Goal: Check status: Check status

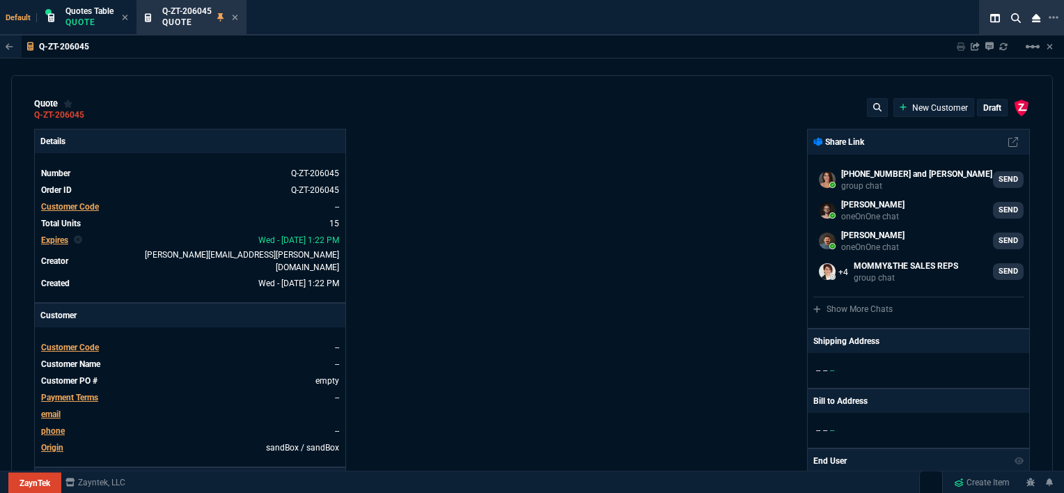
select select "12: [PERSON_NAME]"
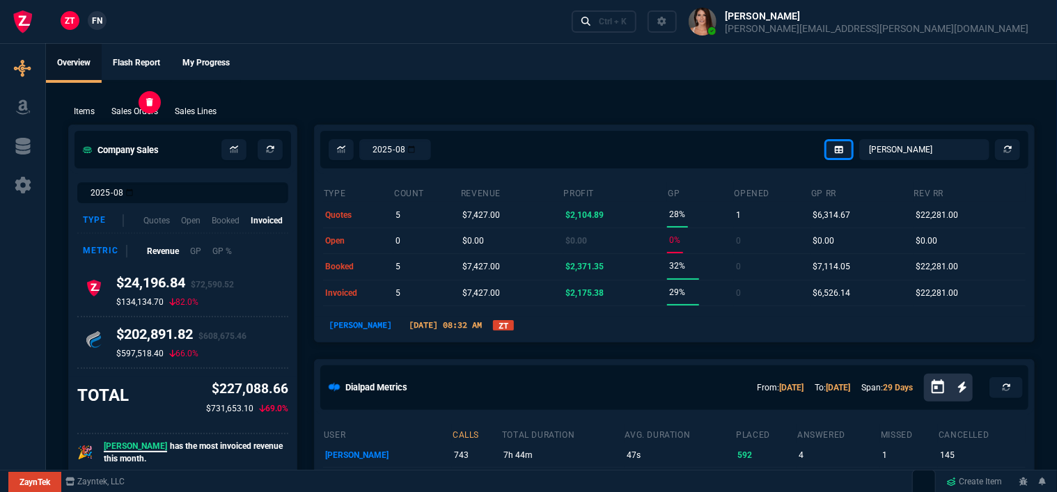
click at [128, 111] on p "Sales Orders" at bounding box center [134, 111] width 47 height 13
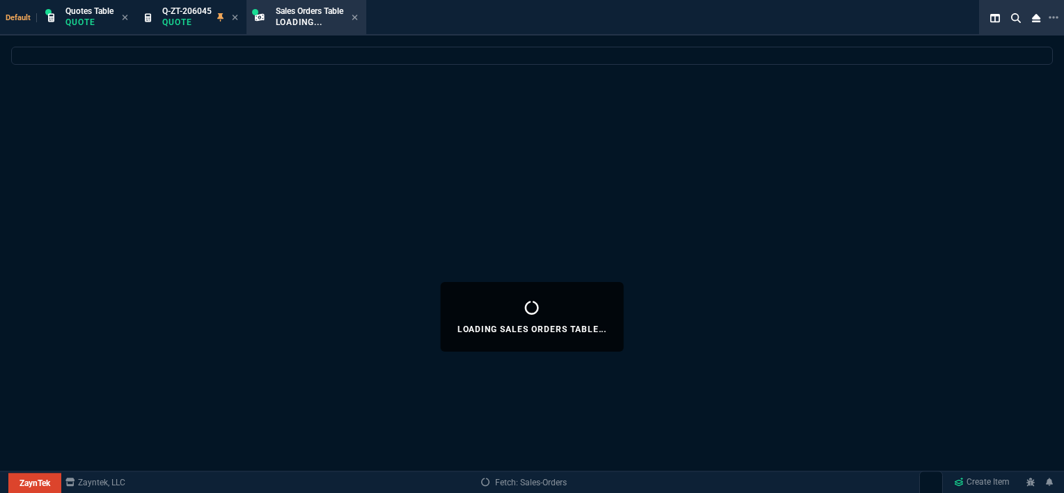
select select
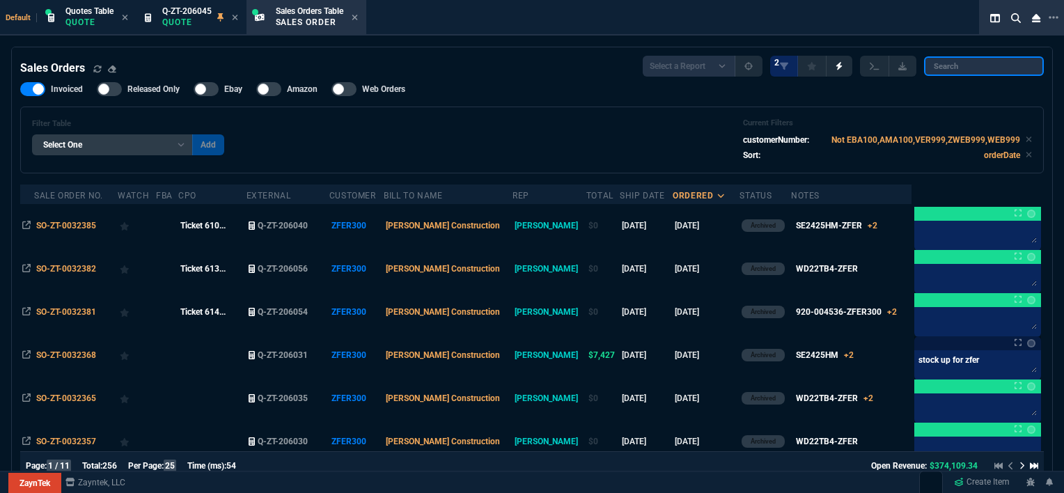
click at [962, 67] on input "search" at bounding box center [984, 65] width 120 height 19
paste input "SO-ZT-0032301"
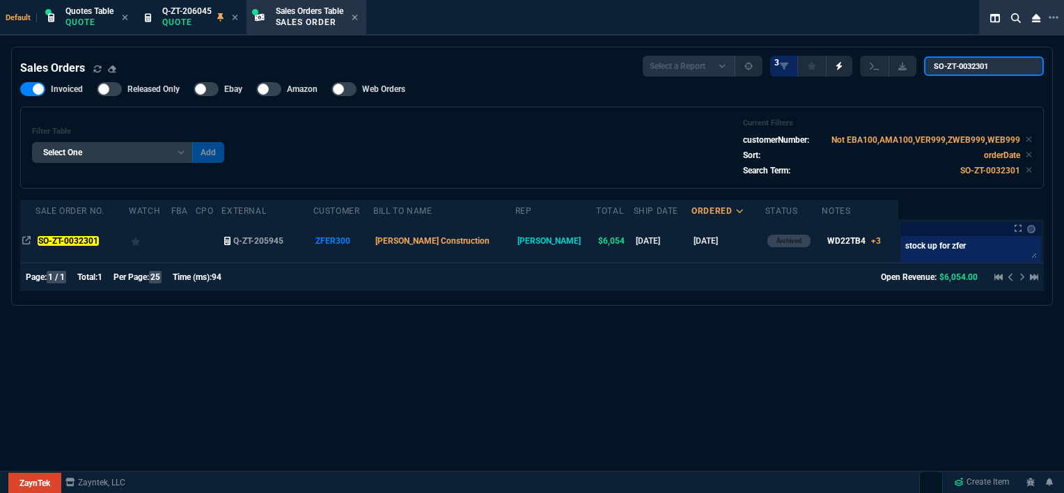
type input "SO-ZT-0032301"
click at [510, 239] on td "[PERSON_NAME] Construction" at bounding box center [444, 240] width 142 height 43
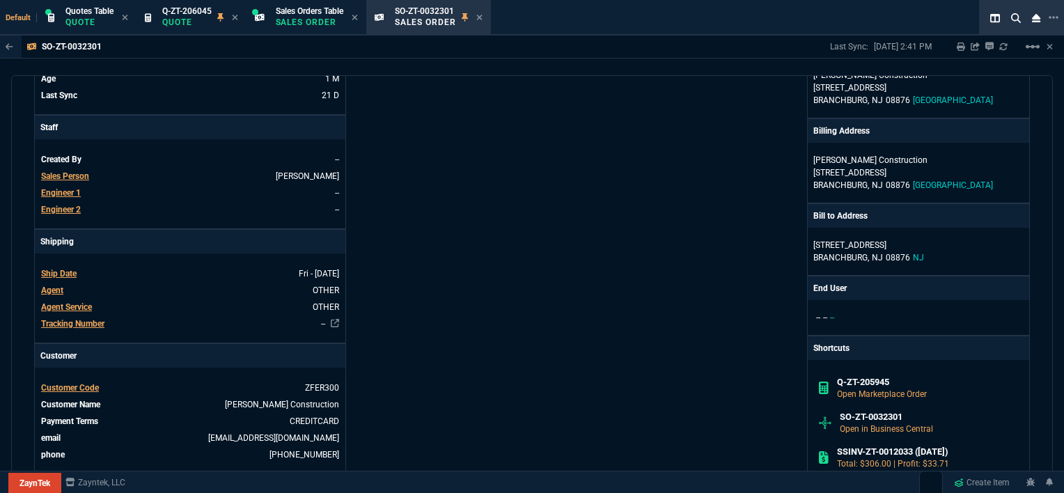
scroll to position [418, 0]
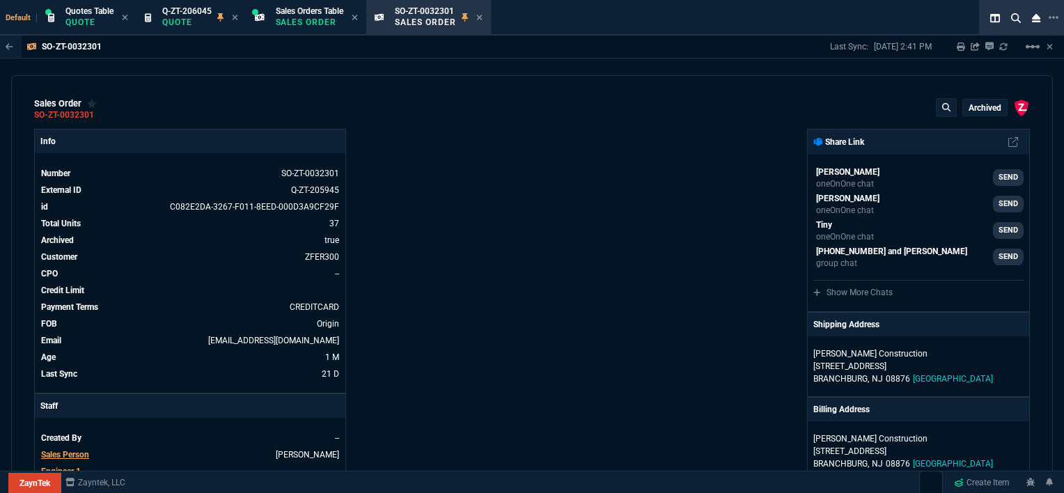
select select "12: [PERSON_NAME]"
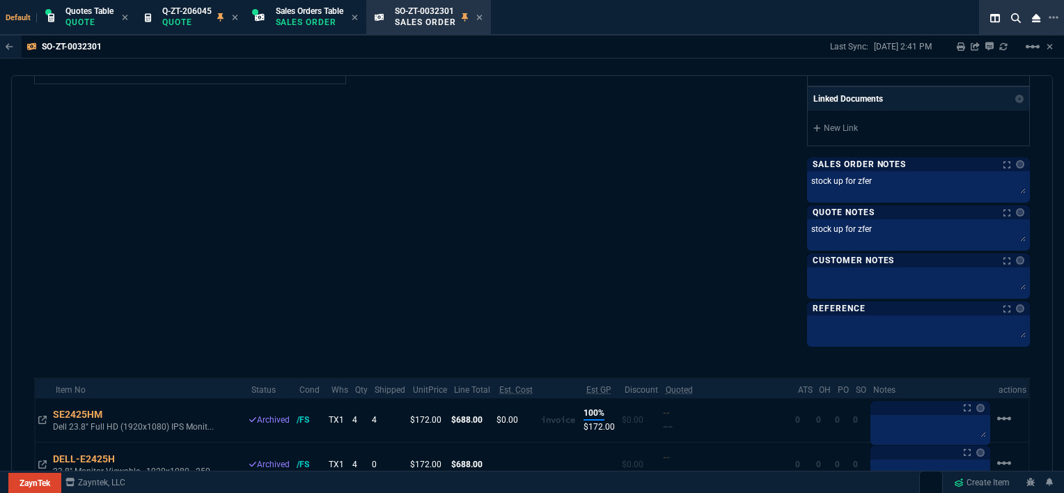
scroll to position [557, 0]
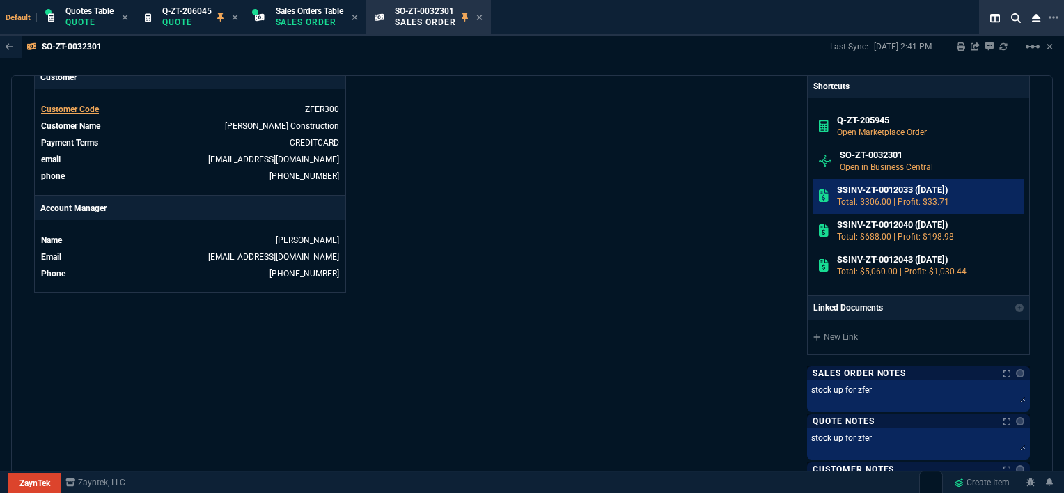
click at [875, 198] on p "Total: $306.00 | Profit: $33.71" at bounding box center [928, 202] width 182 height 13
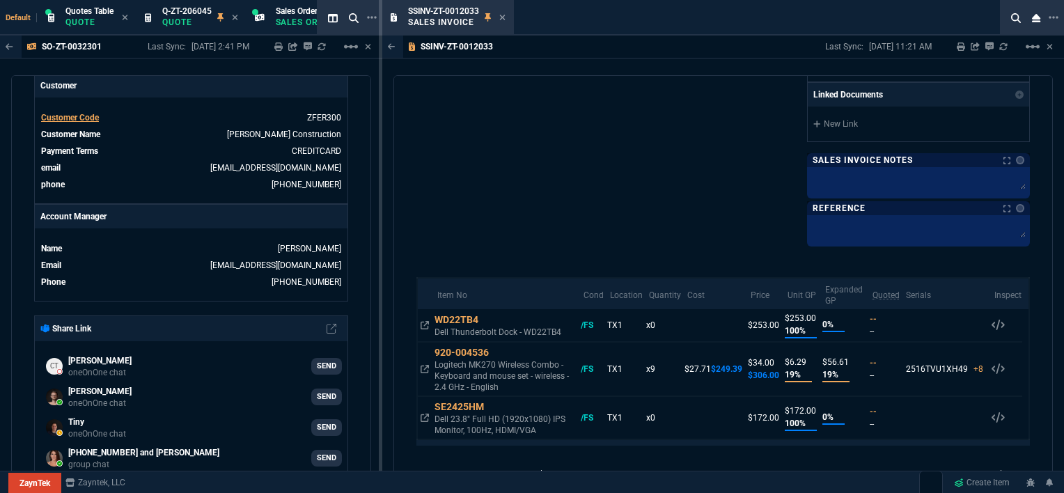
scroll to position [348, 0]
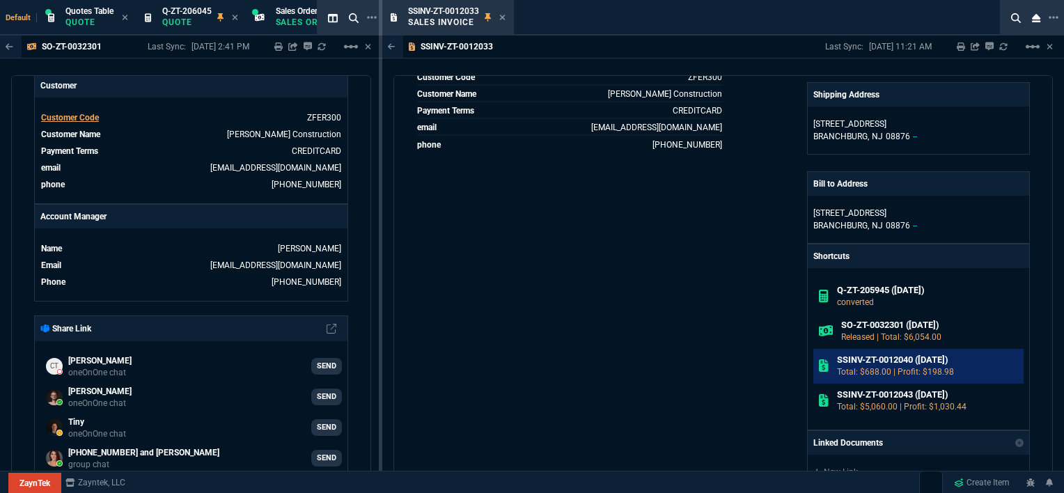
click at [883, 365] on p "Total: $688.00 | Profit: $198.98" at bounding box center [928, 371] width 182 height 13
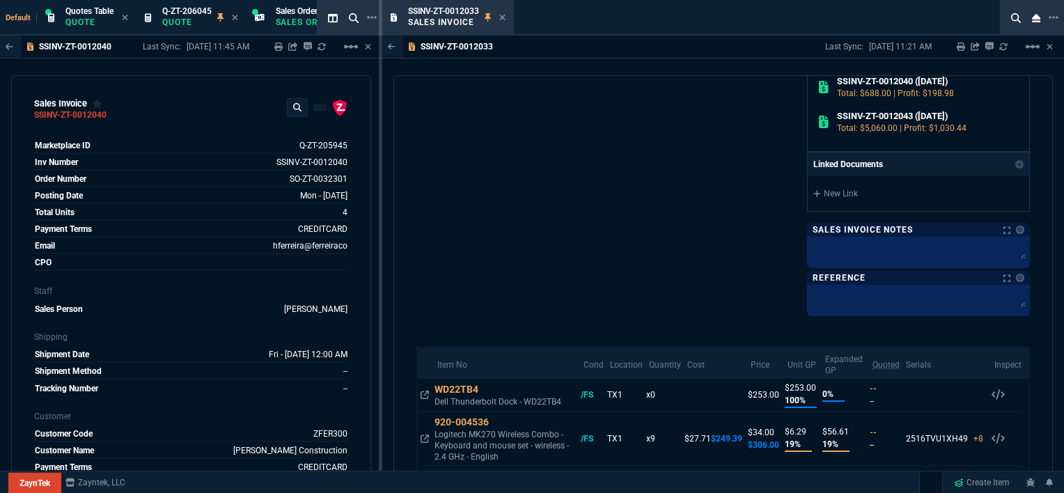
scroll to position [763, 0]
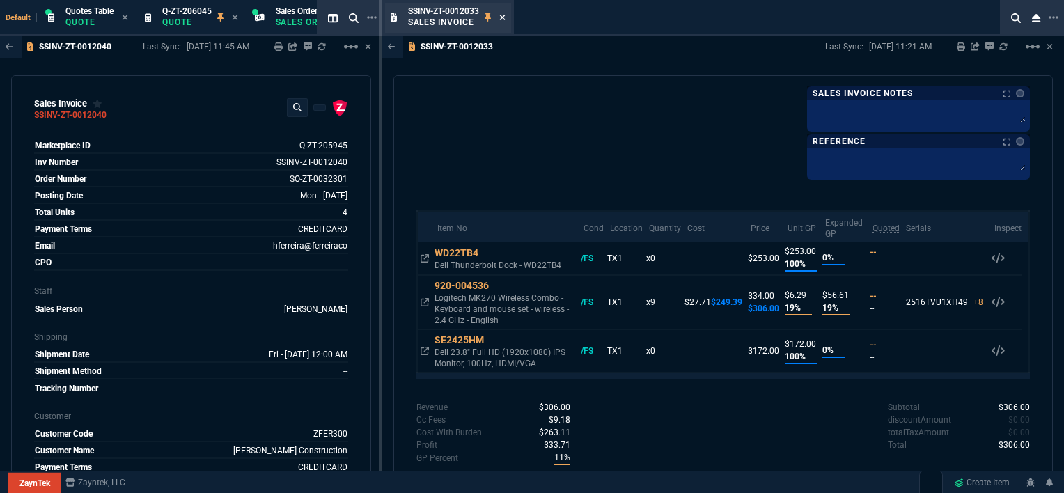
click at [504, 14] on icon at bounding box center [502, 17] width 6 height 8
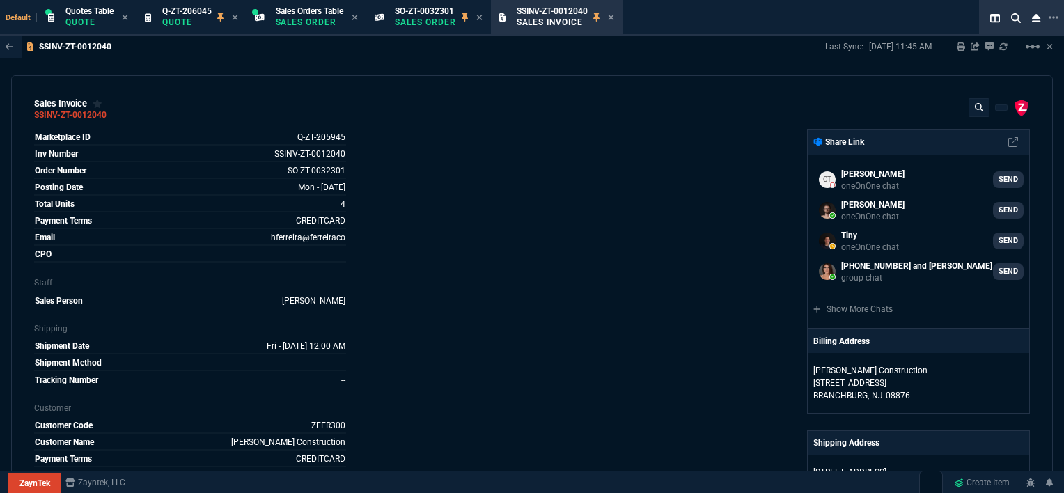
scroll to position [348, 0]
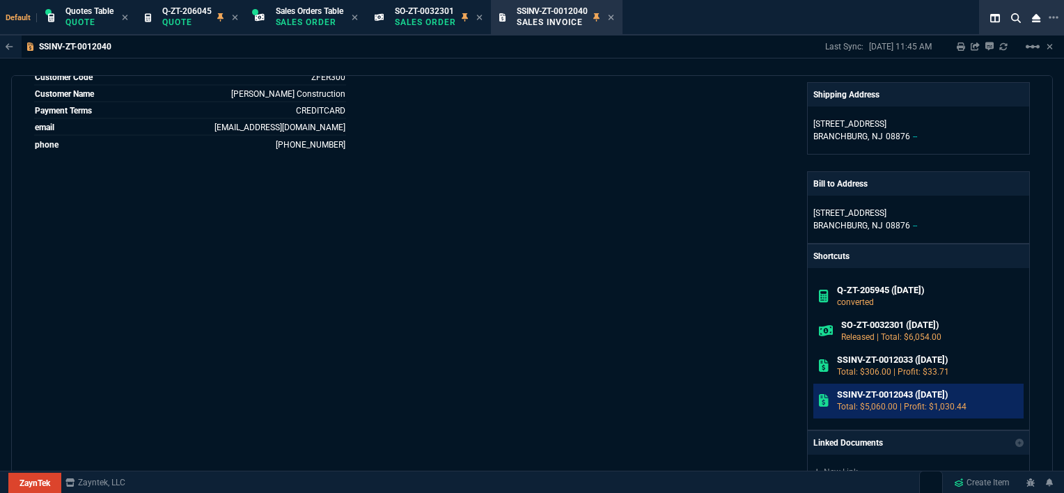
click at [886, 397] on h6 "SSINV-ZT-0012043 ([DATE])" at bounding box center [928, 394] width 182 height 11
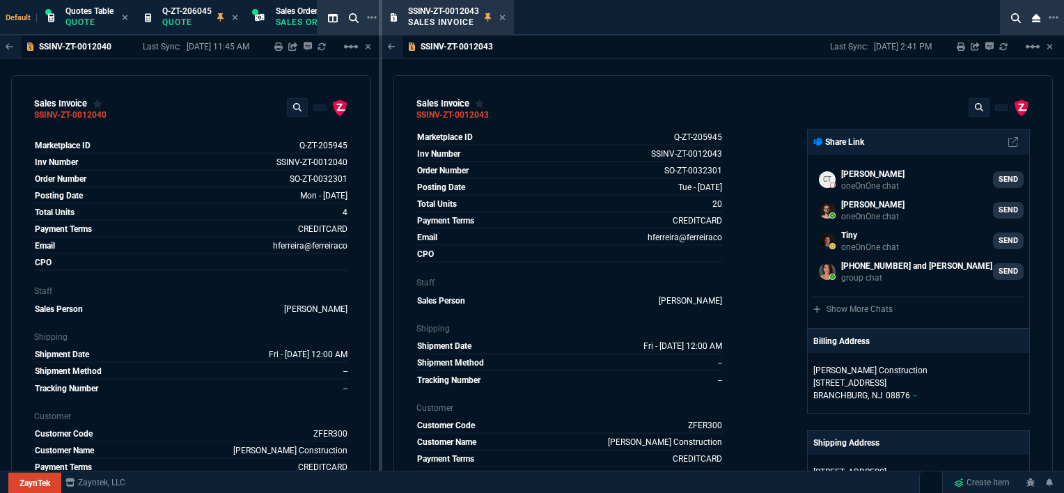
select select "12: [PERSON_NAME]"
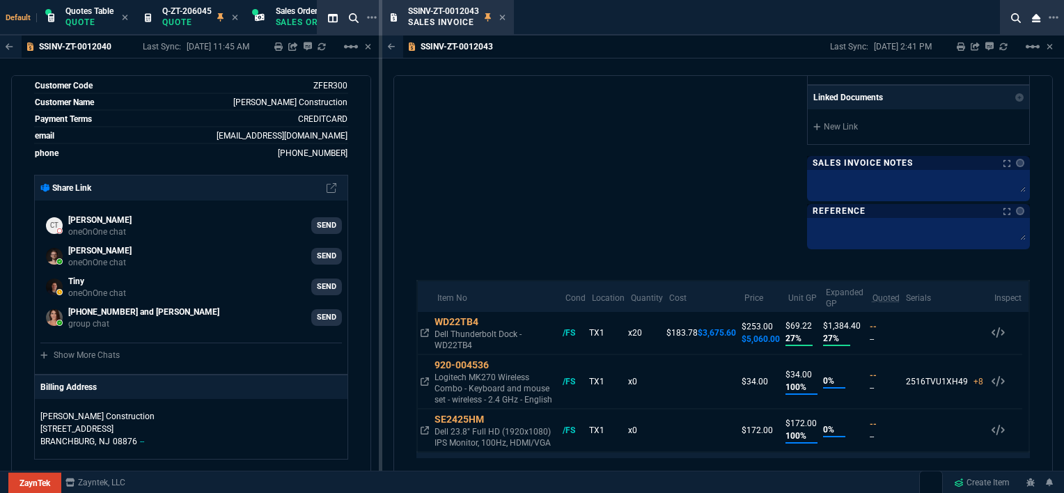
scroll to position [415, 0]
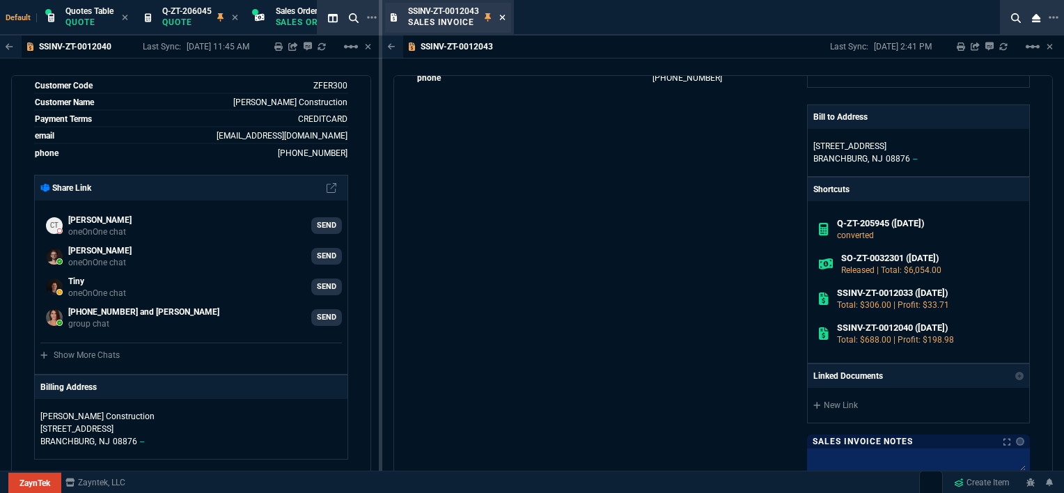
click at [501, 19] on icon at bounding box center [502, 18] width 6 height 6
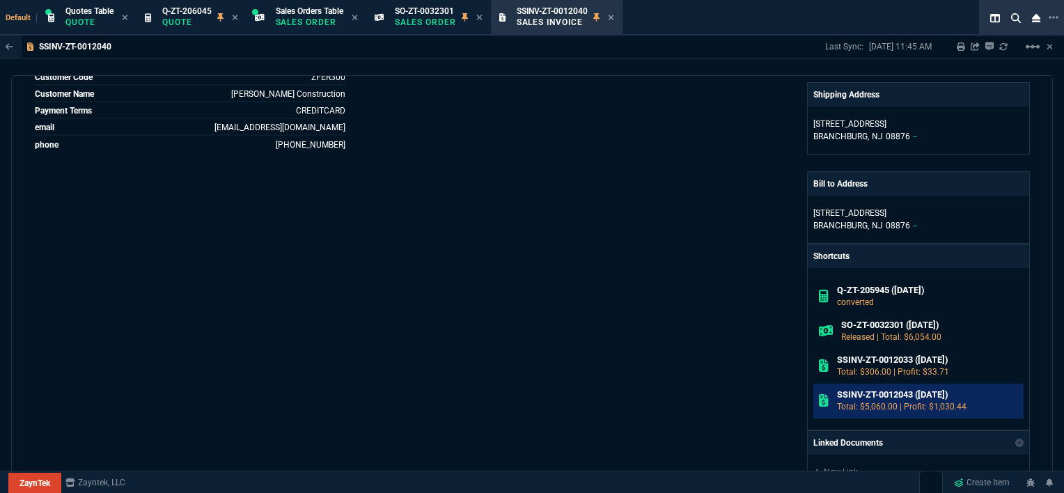
click at [863, 400] on p "Total: $5,060.00 | Profit: $1,030.44" at bounding box center [928, 406] width 182 height 13
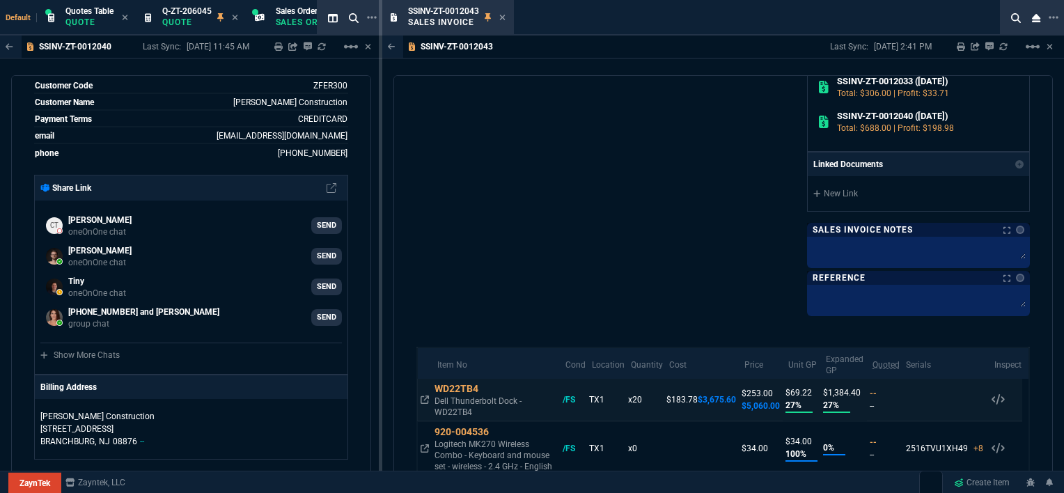
scroll to position [763, 0]
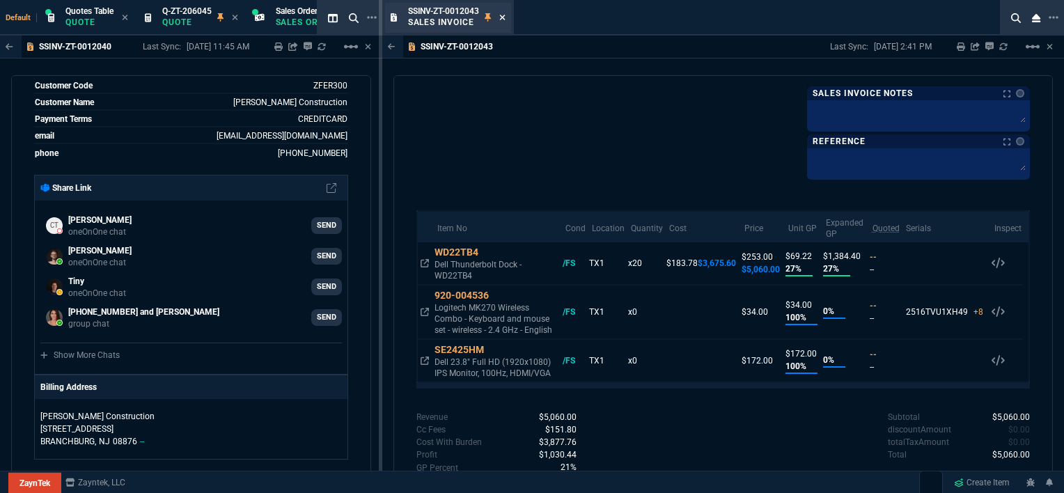
click at [503, 15] on icon at bounding box center [502, 17] width 6 height 8
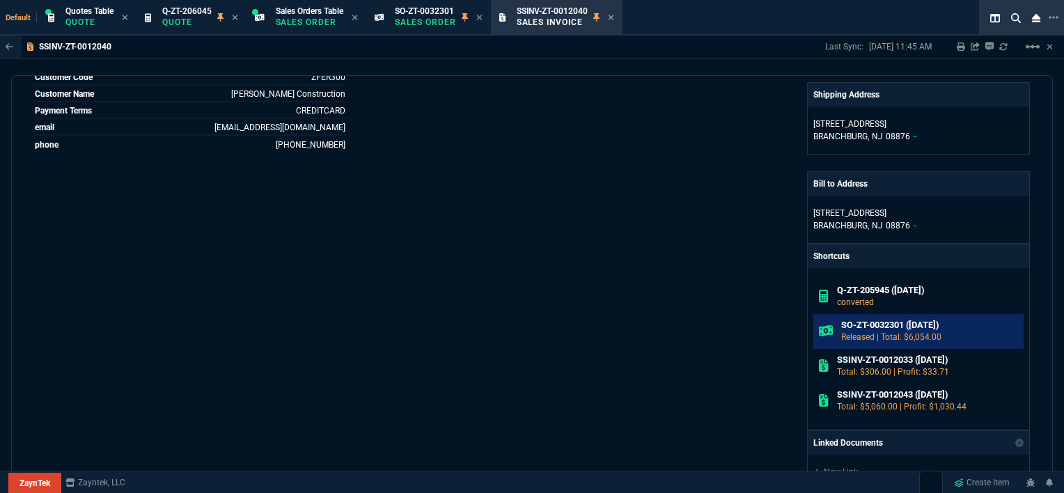
click at [902, 331] on p "Released | Total: $6,054.00" at bounding box center [929, 337] width 177 height 13
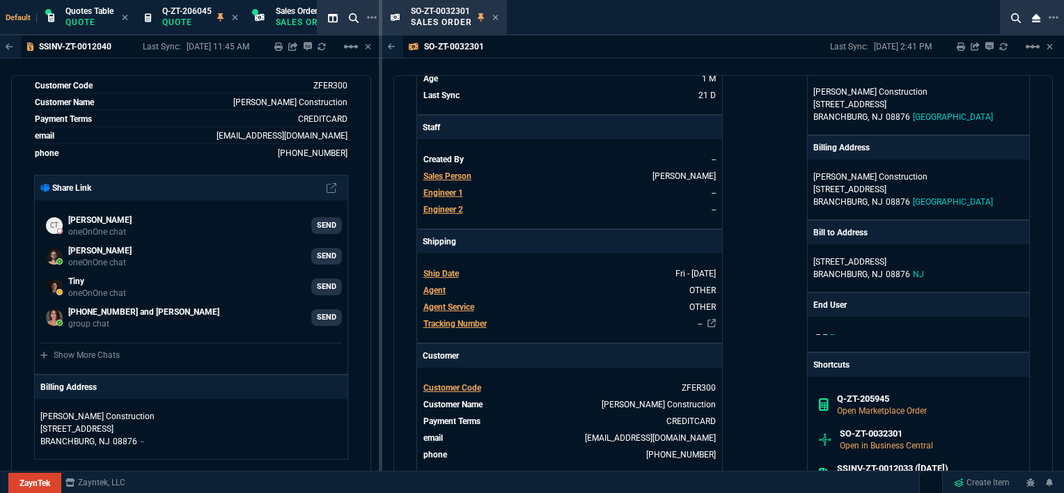
scroll to position [557, 0]
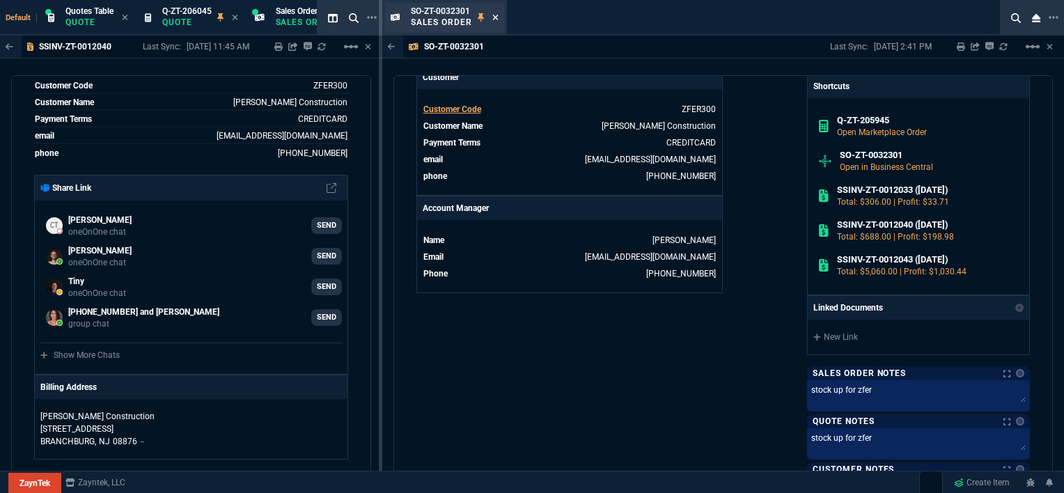
click at [494, 17] on icon at bounding box center [495, 18] width 6 height 6
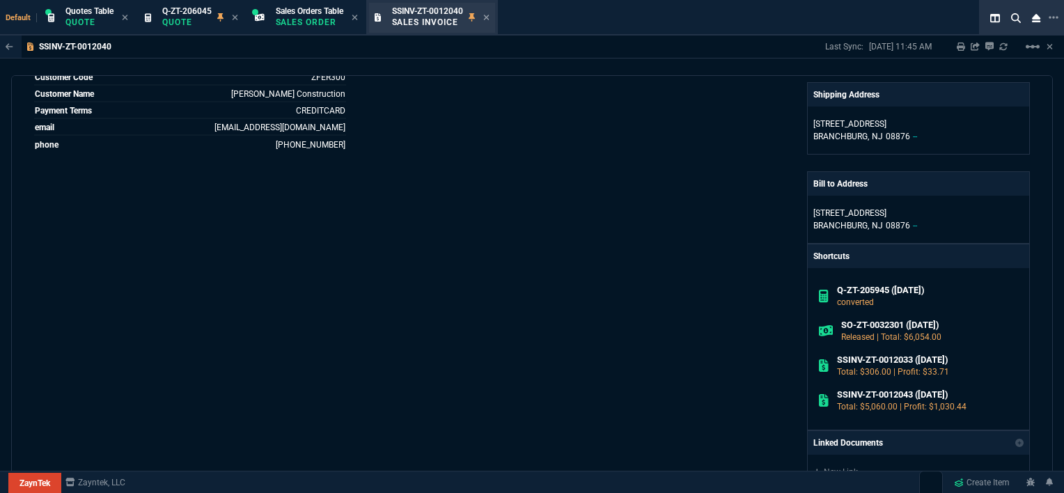
drag, startPoint x: 494, startPoint y: 17, endPoint x: 483, endPoint y: 18, distance: 10.5
click at [489, 15] on icon at bounding box center [486, 18] width 6 height 6
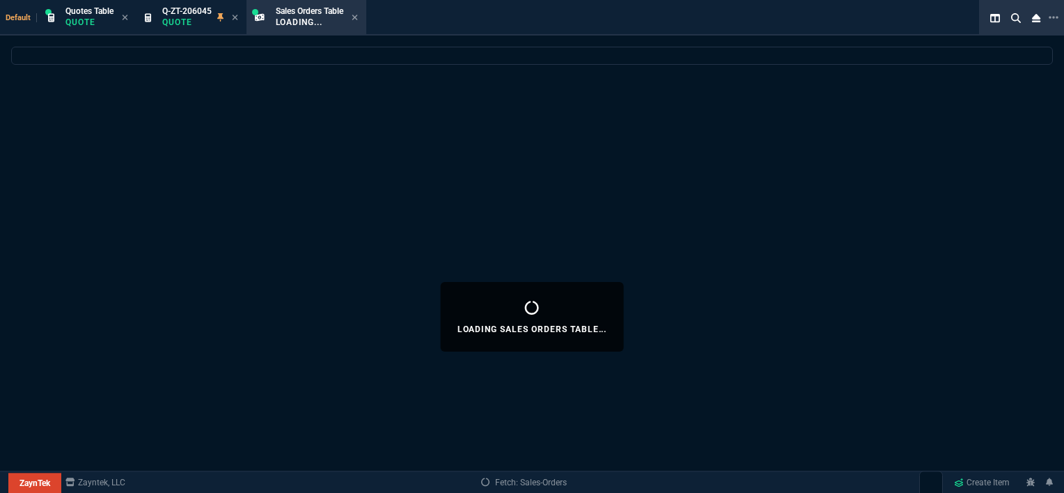
select select
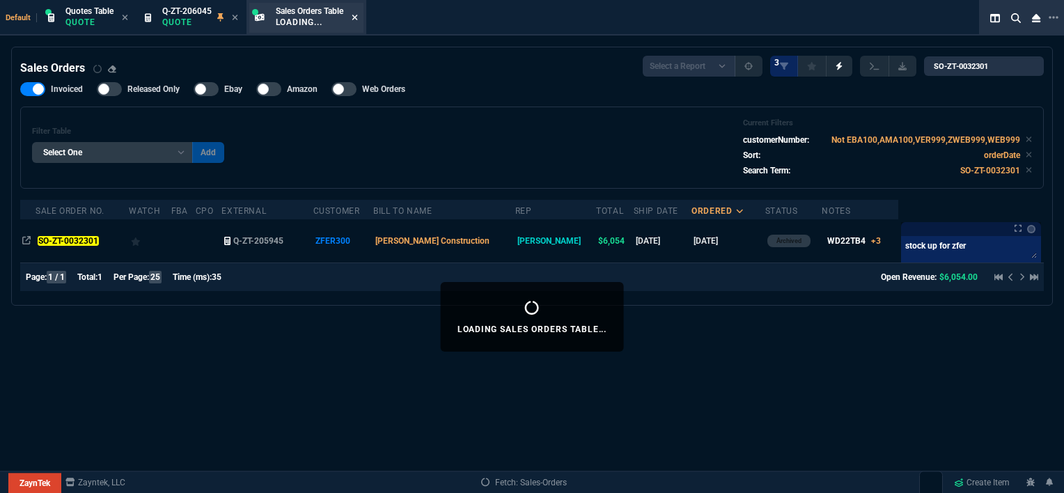
click at [358, 14] on icon at bounding box center [355, 17] width 6 height 8
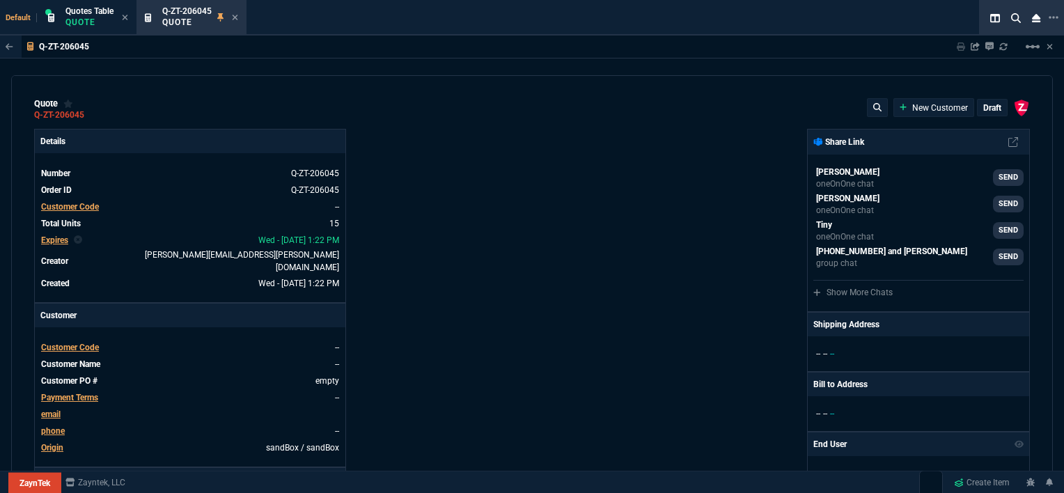
type input "100"
type input "995"
type input "10"
type input "19"
type input "265"
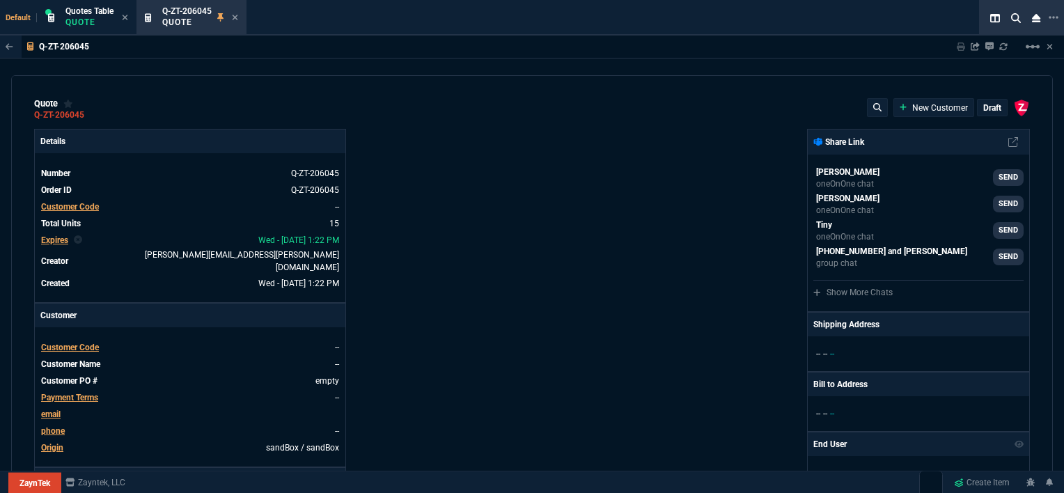
type input "18"
type input "211"
type input "100"
type input "2085"
type input "100"
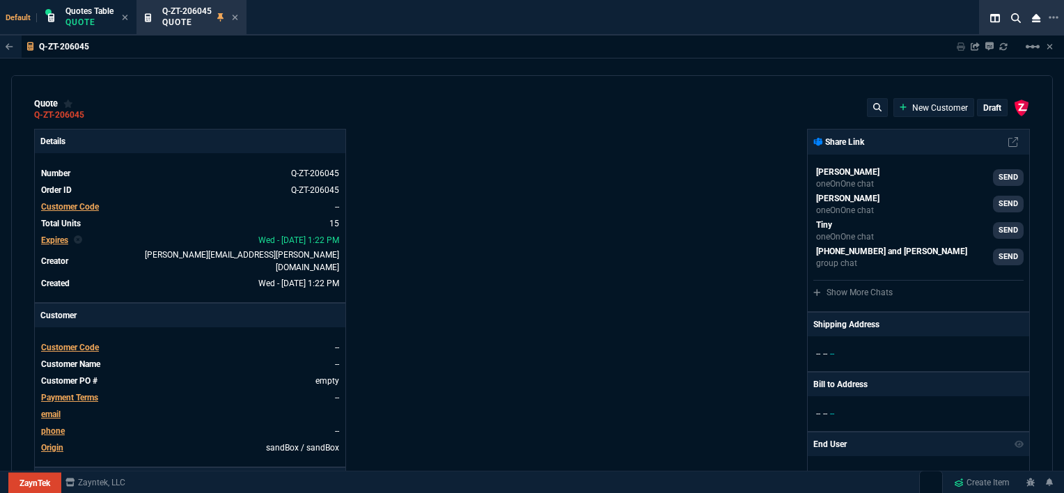
type input "1665"
type input "8"
type input "209"
type input "20"
type input "715"
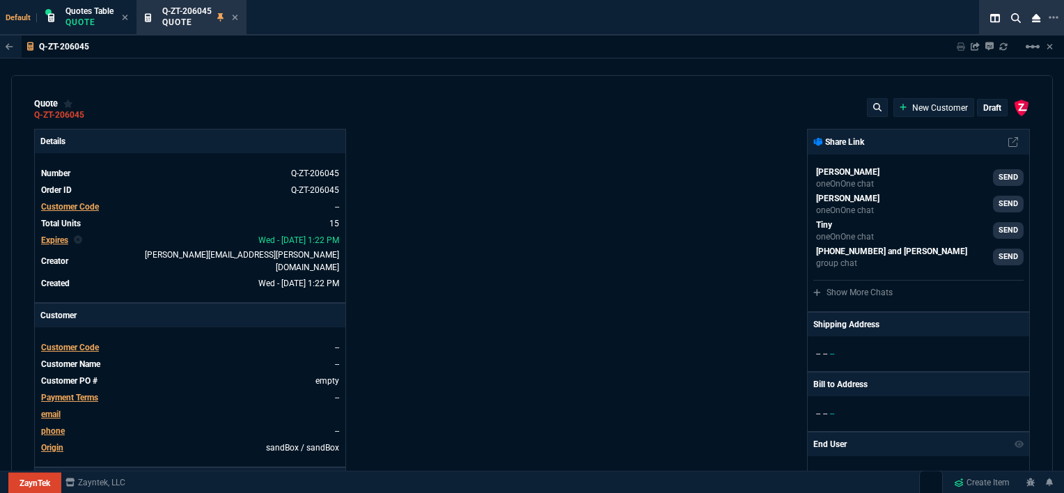
type input "3"
type input "12"
type input "11"
type input "88"
type input "2"
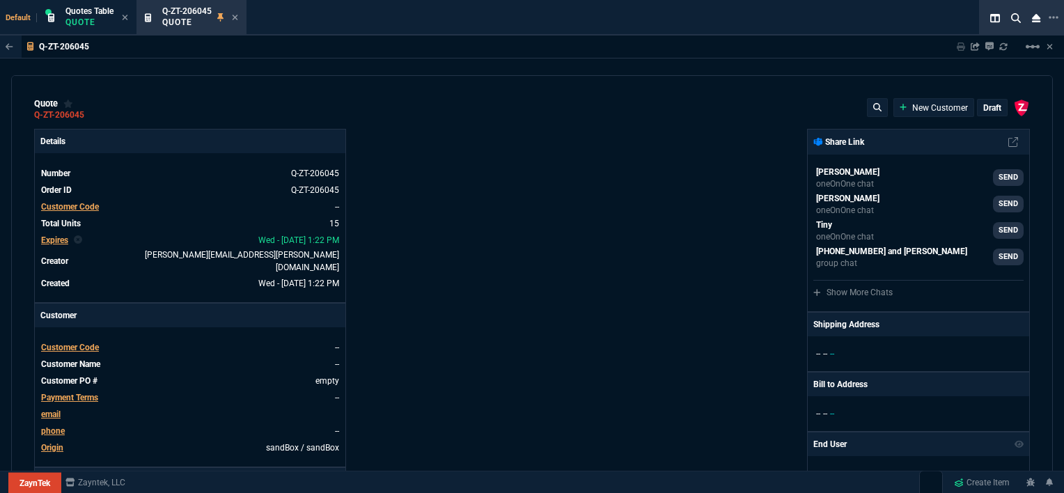
type input "33"
type input "10"
type input "121"
type input "3"
type input "75"
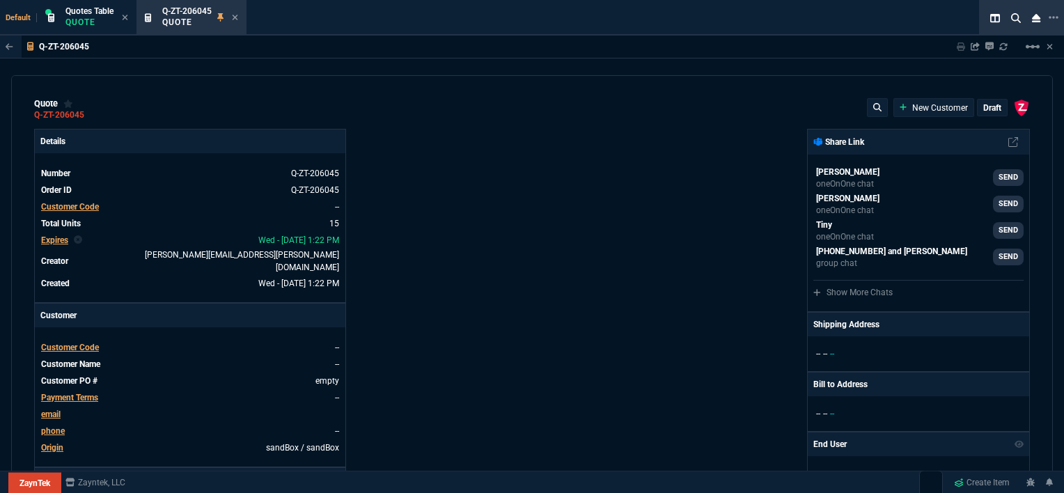
type input "2"
type input "59"
type input "0"
type input "1260.57"
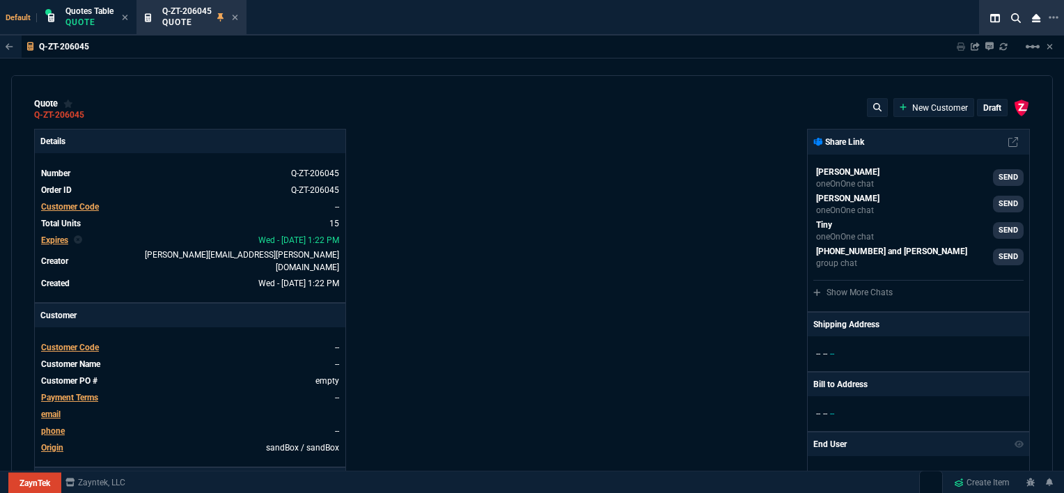
type input "21"
type input "1178.09"
type input "34"
type input "1908.52"
type input "26"
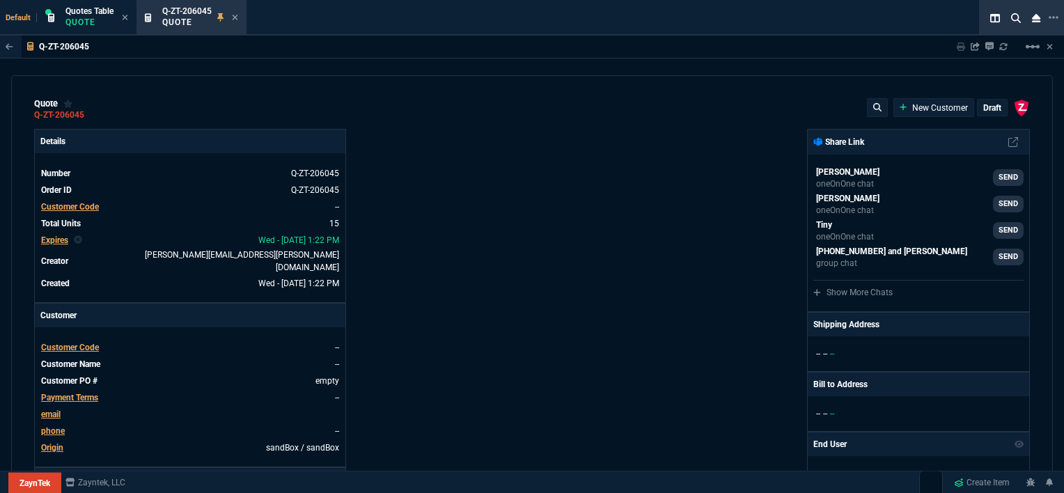
type input "1746.35"
type input "34"
type input "2844.07"
type input "27"
type input "2494.8"
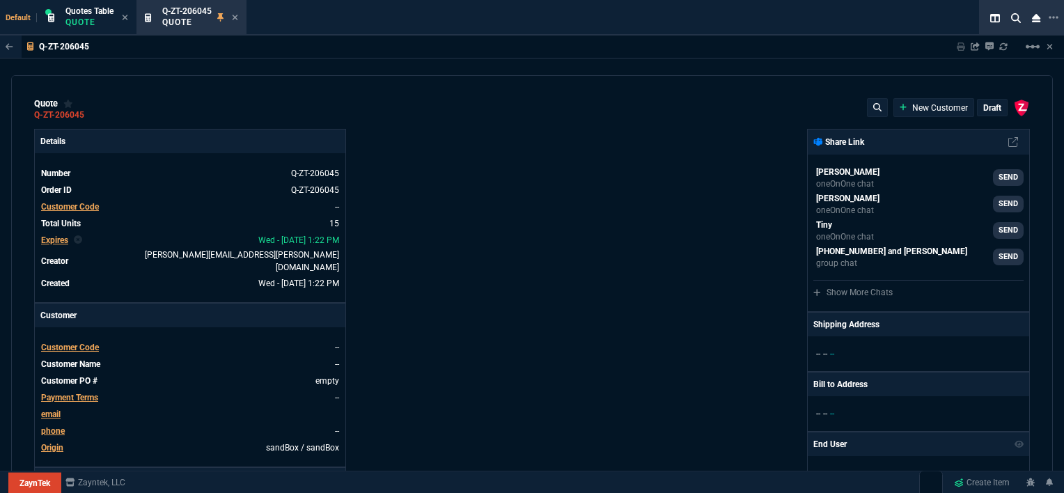
type input "33"
type input "3548.15"
type input "29"
type input "4041.58"
type input "10"
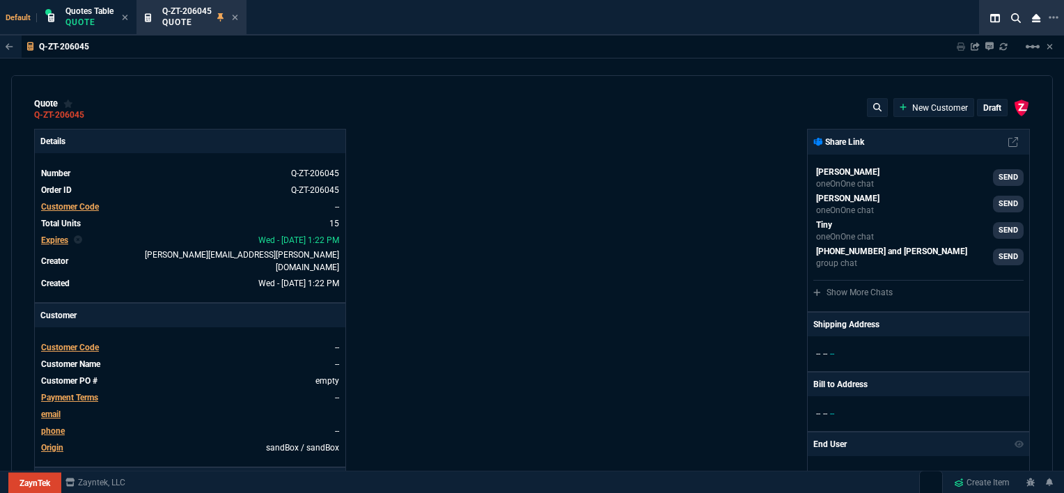
type input "699"
type input "33"
type input "1049"
type input "26"
type input "1999"
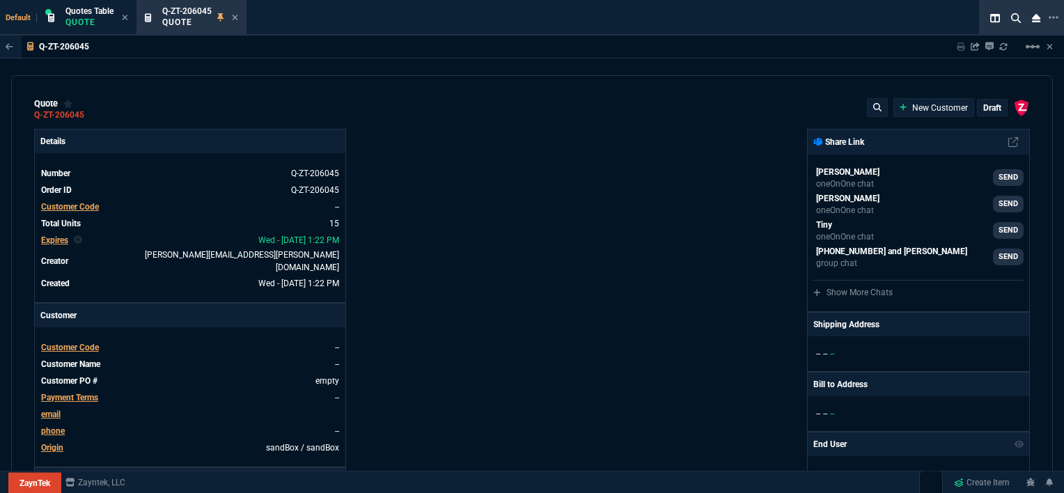
type input "33"
type input "1649"
type input "27"
type input "4352.04"
type input "33"
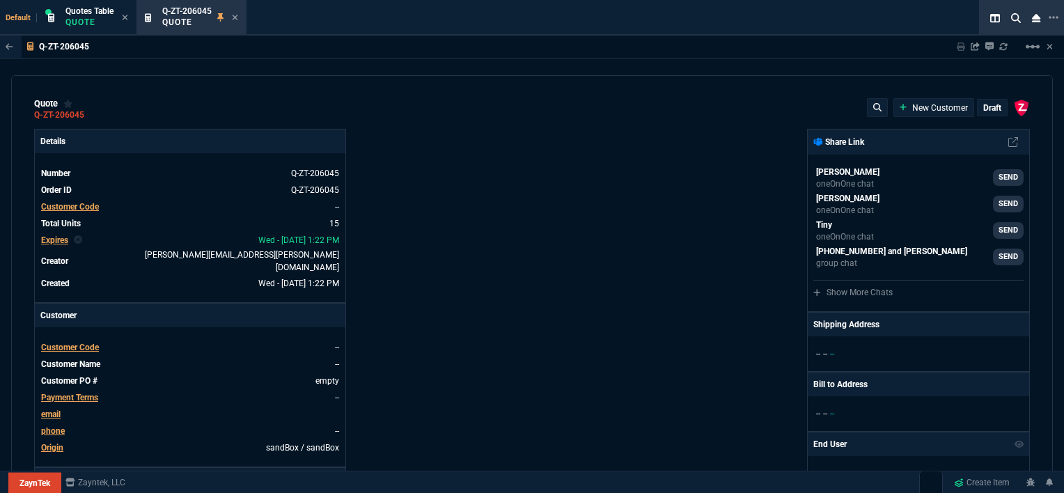
type input "4964.65"
type input "26"
type input "6409.36"
type input "100"
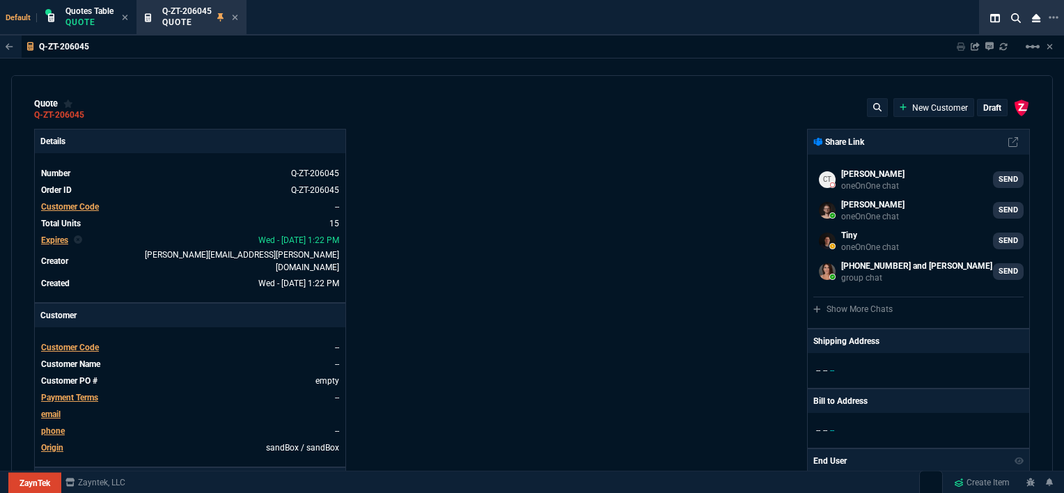
click at [234, 14] on icon at bounding box center [235, 17] width 6 height 8
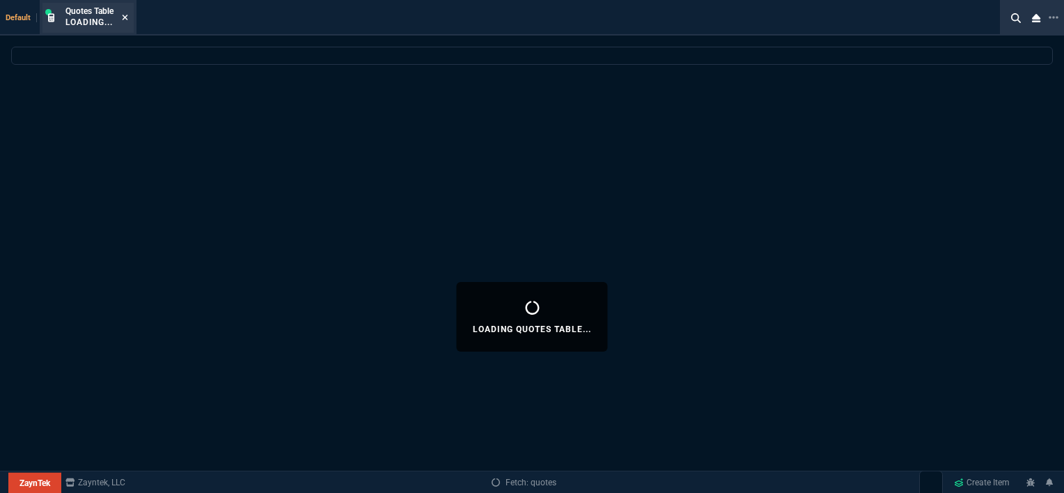
click at [123, 19] on icon at bounding box center [125, 17] width 6 height 8
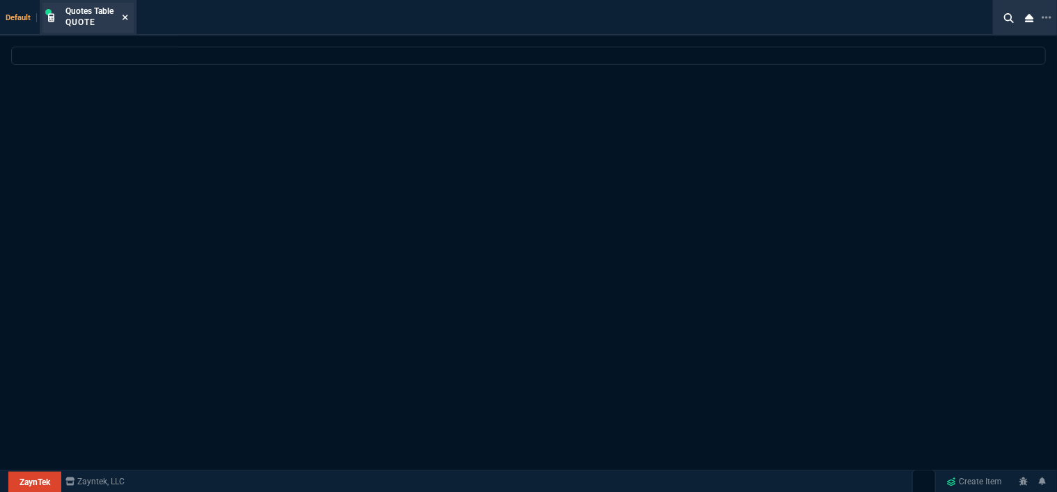
select select
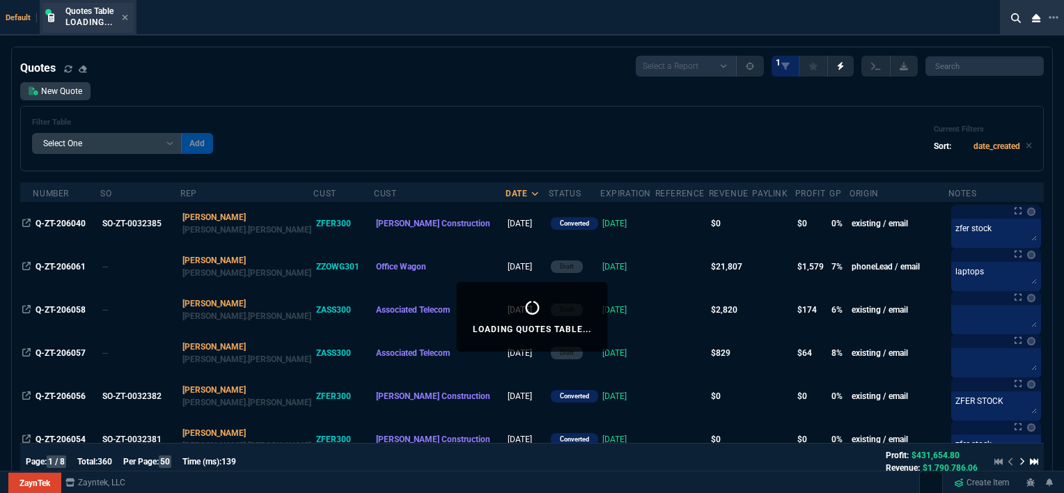
click at [130, 12] on div "Quotes Table Loading..." at bounding box center [87, 18] width 91 height 30
click at [125, 17] on icon at bounding box center [126, 18] width 6 height 6
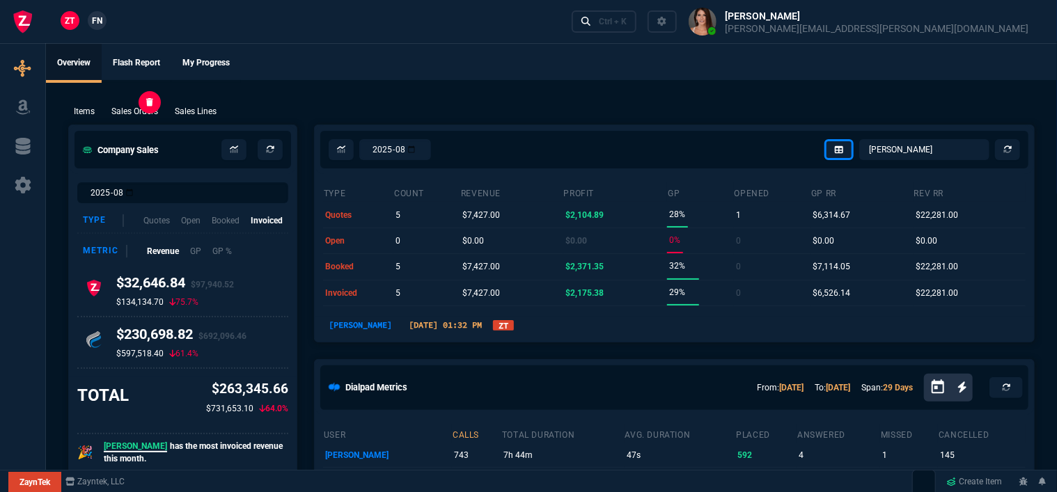
click at [134, 107] on p "Sales Orders" at bounding box center [134, 111] width 47 height 13
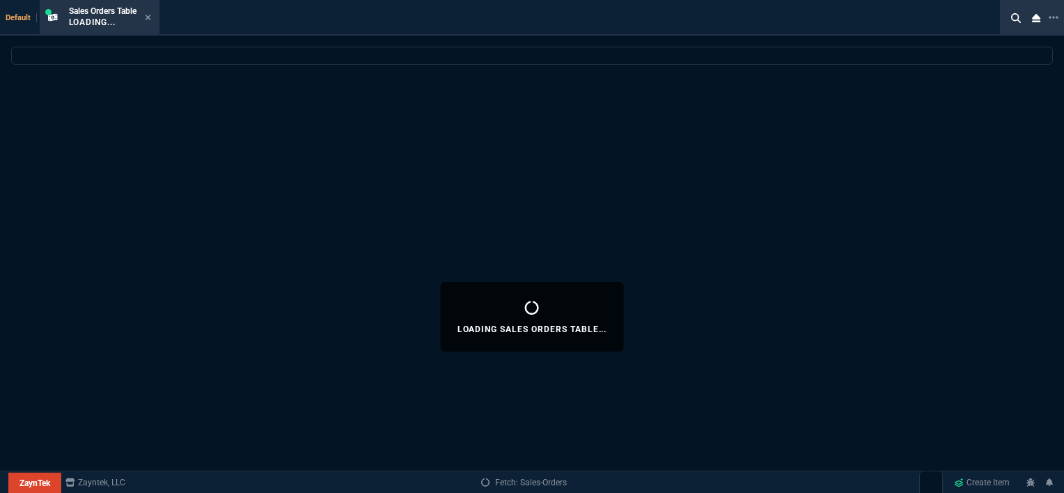
select select
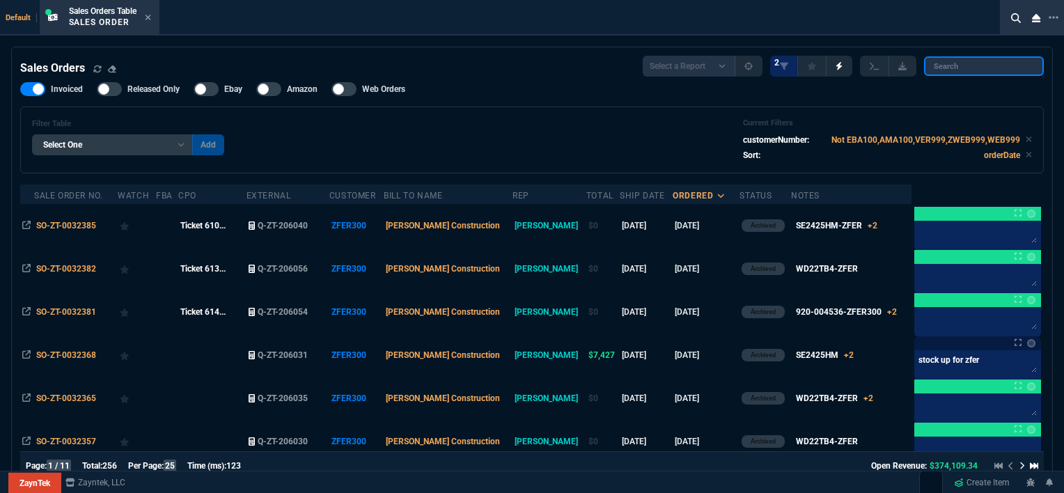
click at [984, 67] on input "search" at bounding box center [984, 65] width 120 height 19
paste input "SO-ZT-0032244"
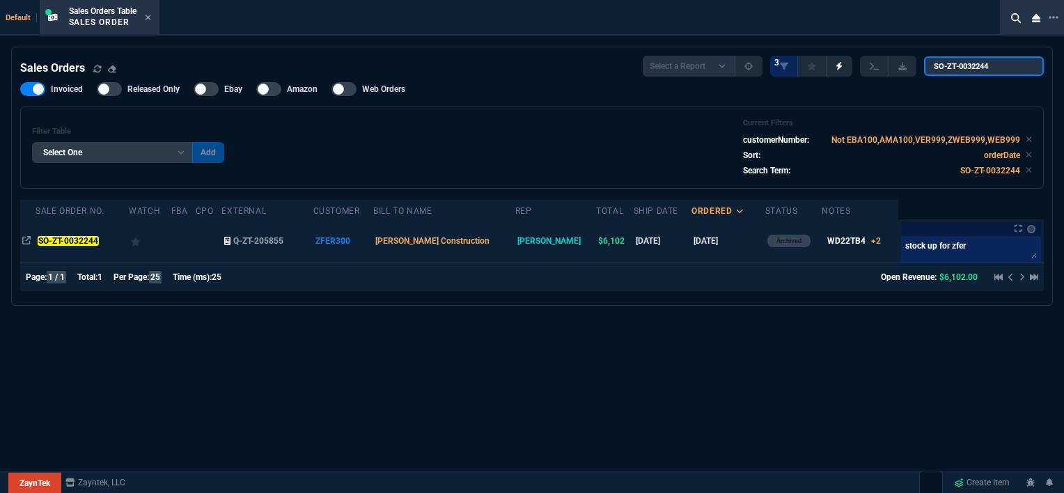
type input "SO-ZT-0032244"
click at [512, 244] on td "[PERSON_NAME] Construction" at bounding box center [444, 240] width 142 height 43
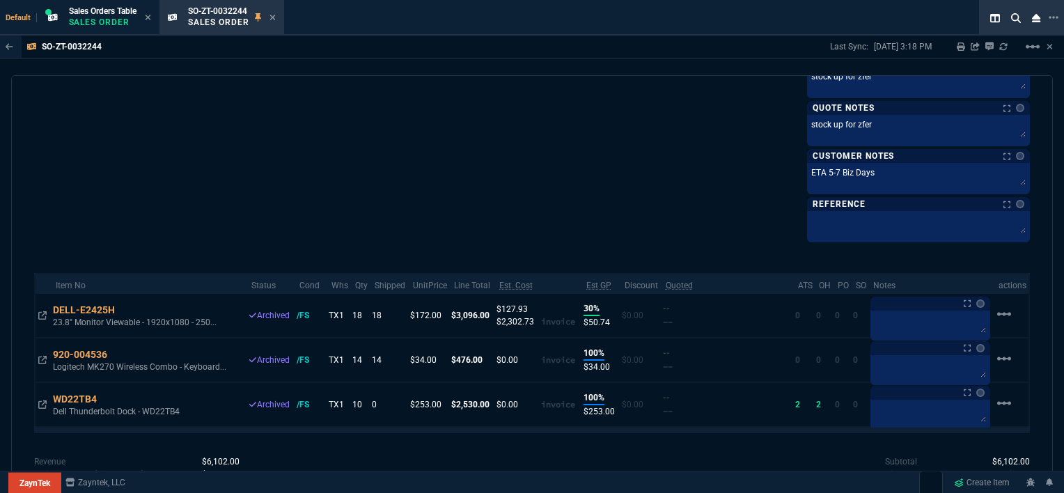
scroll to position [696, 0]
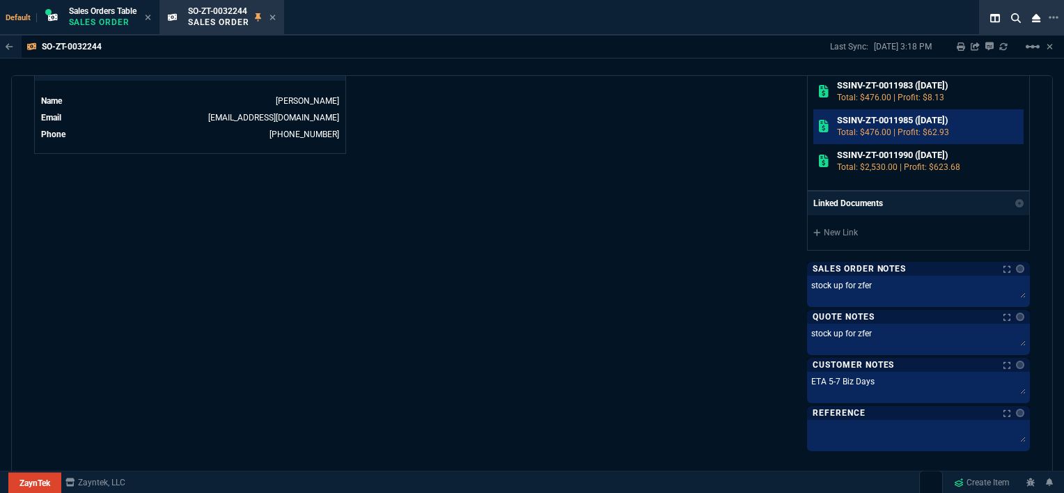
click at [853, 126] on p "Total: $476.00 | Profit: $62.93" at bounding box center [928, 132] width 182 height 13
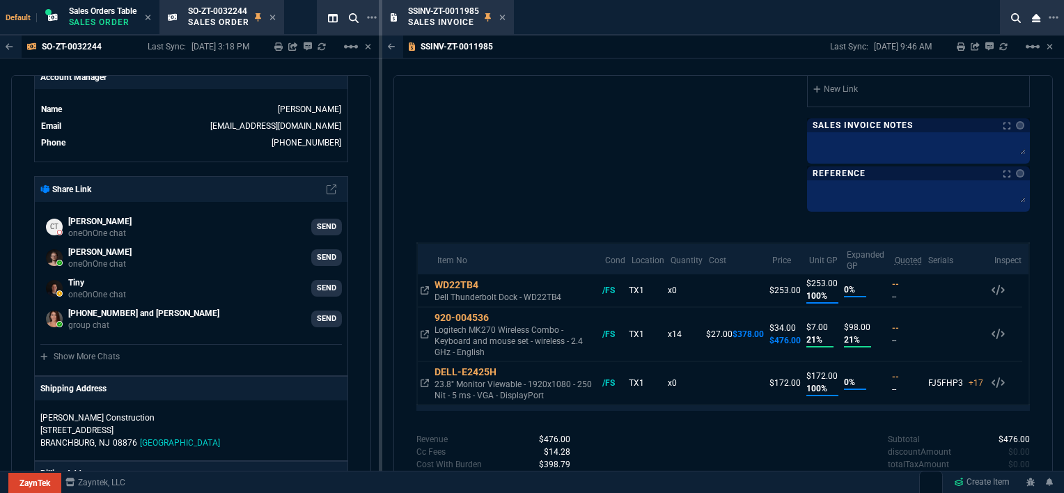
scroll to position [557, 0]
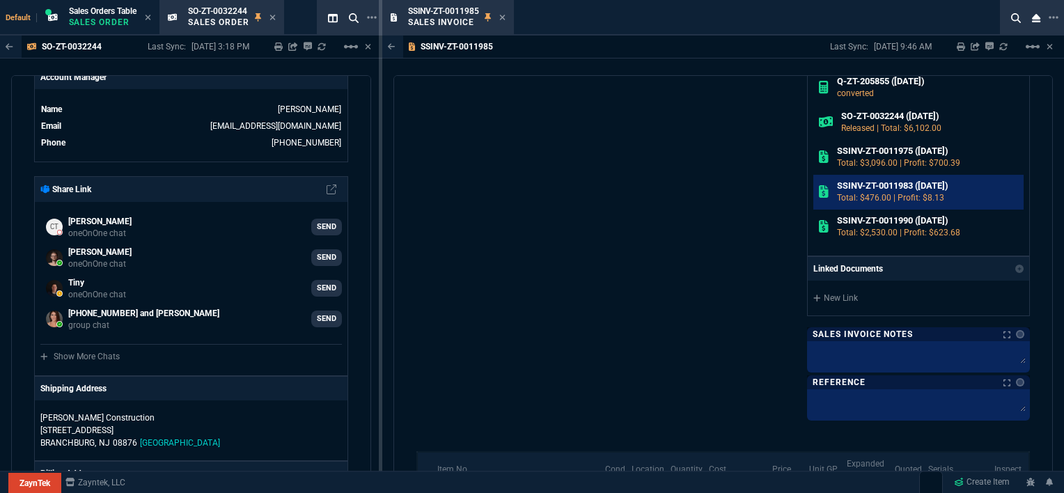
click at [855, 187] on h6 "SSINV-ZT-0011983 (6-27-25)" at bounding box center [928, 185] width 182 height 11
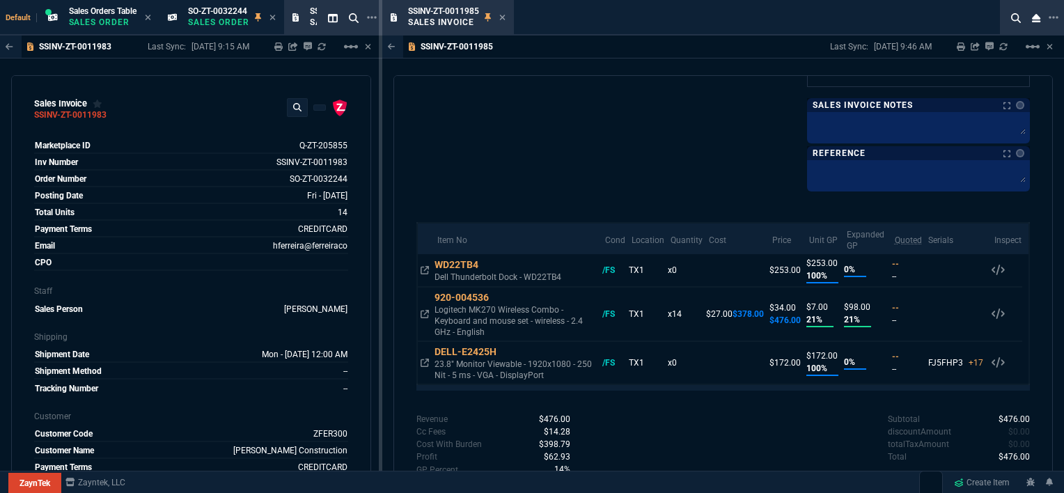
scroll to position [647, 0]
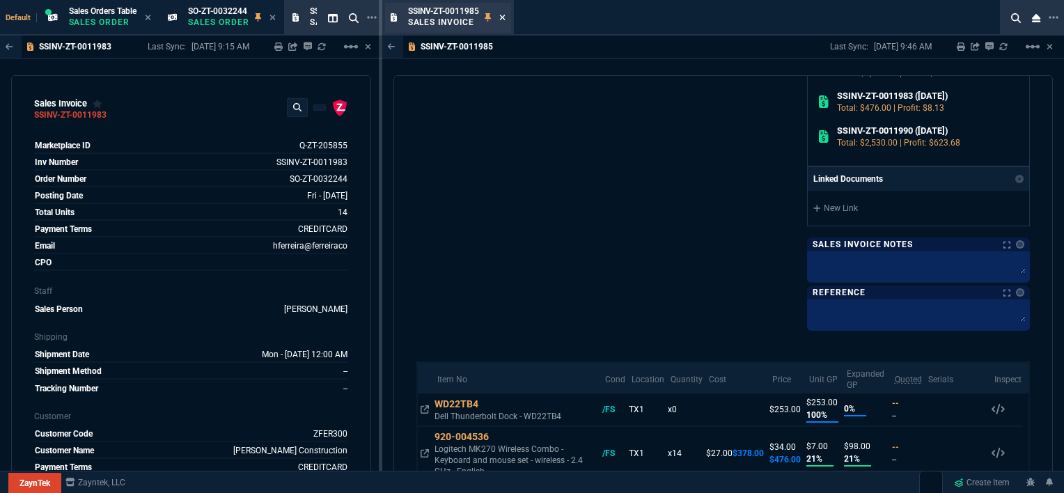
click at [503, 17] on icon at bounding box center [502, 18] width 6 height 6
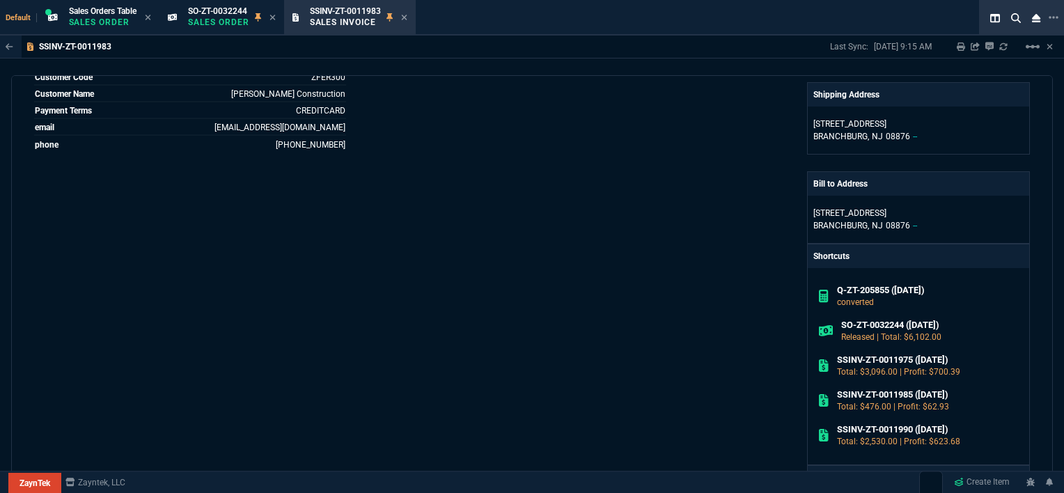
scroll to position [418, 0]
